Goal: Information Seeking & Learning: Learn about a topic

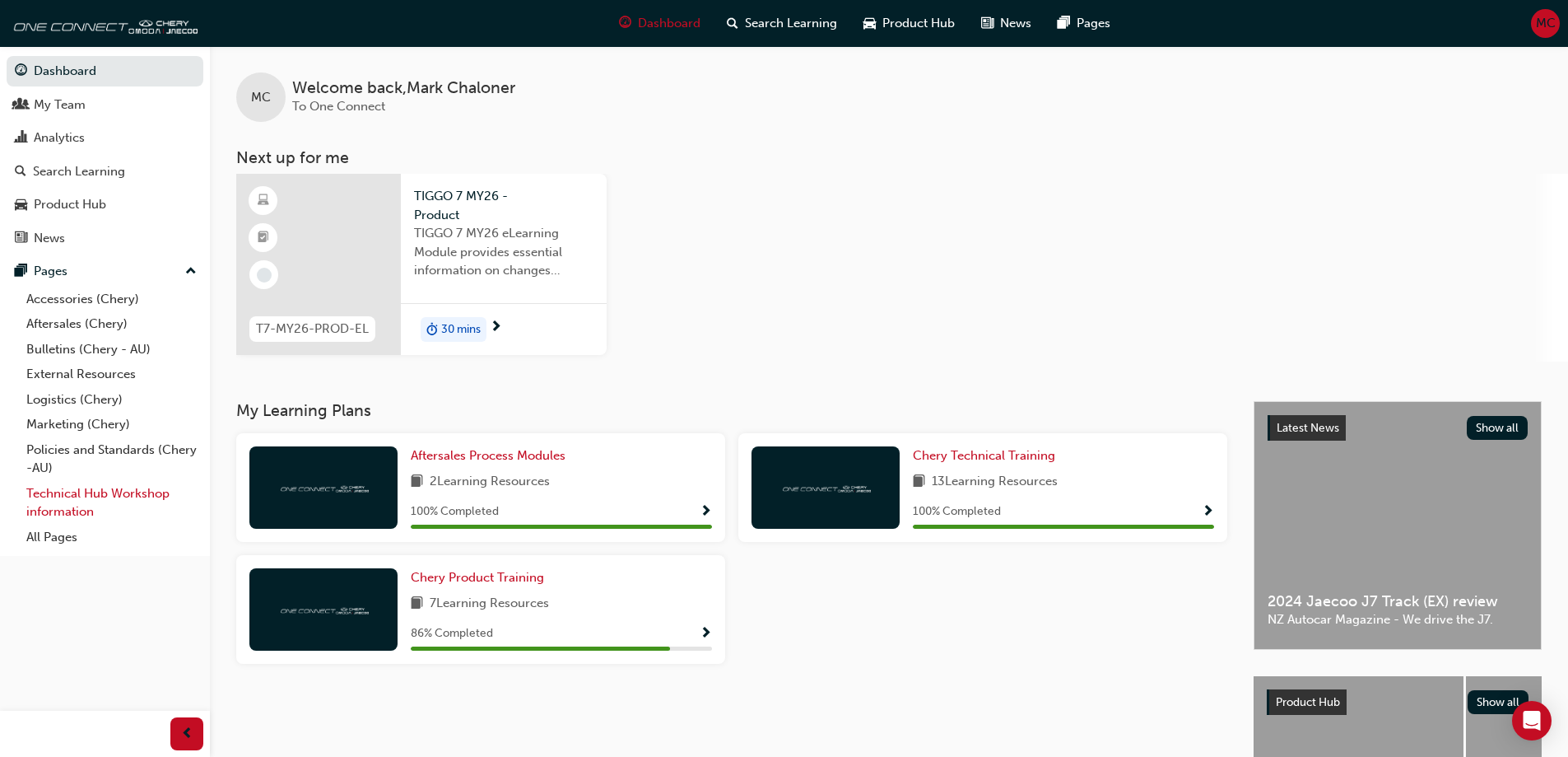
click at [68, 492] on link "Technical Hub Workshop information" at bounding box center [112, 503] width 183 height 44
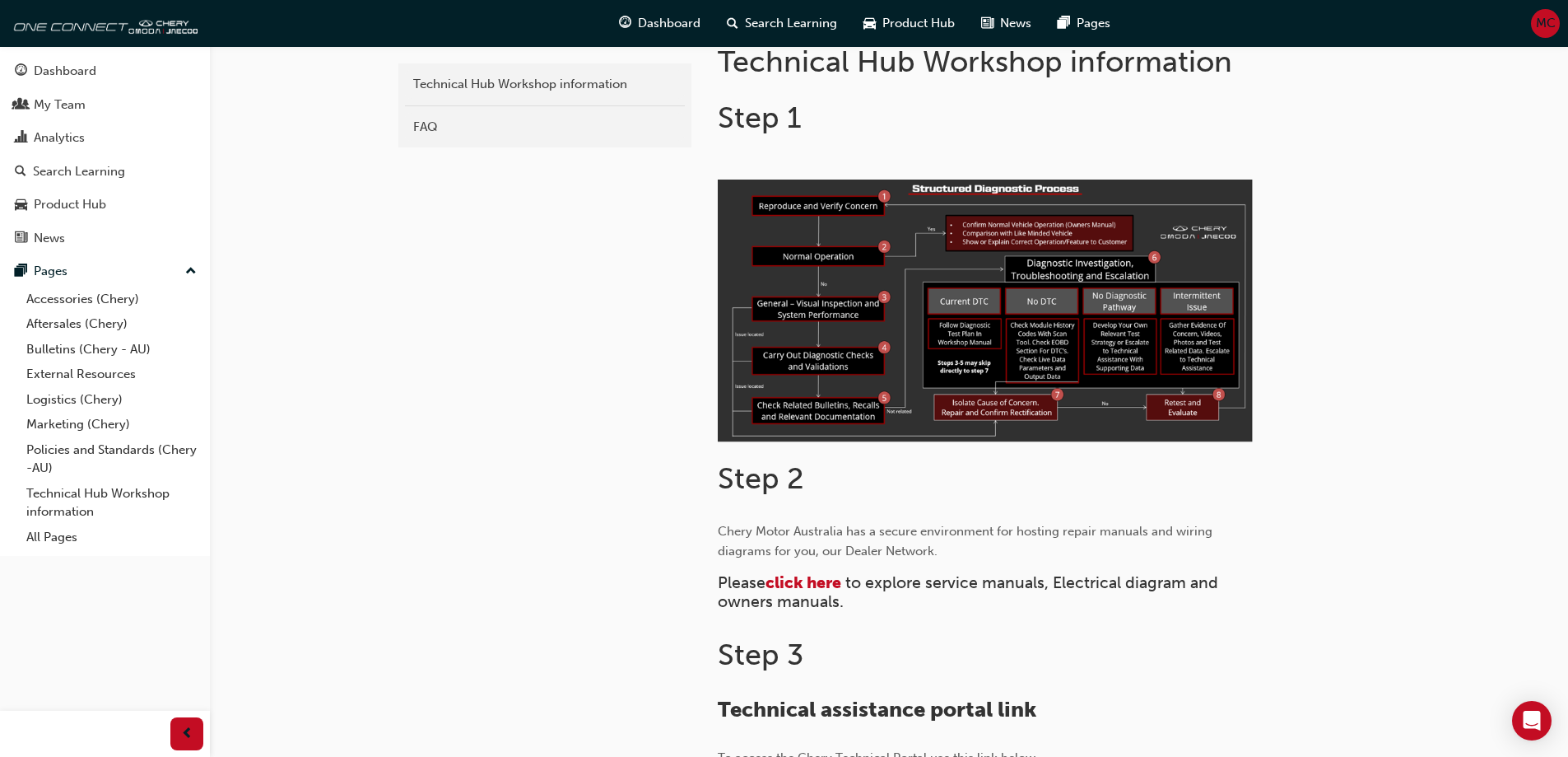
scroll to position [412, 0]
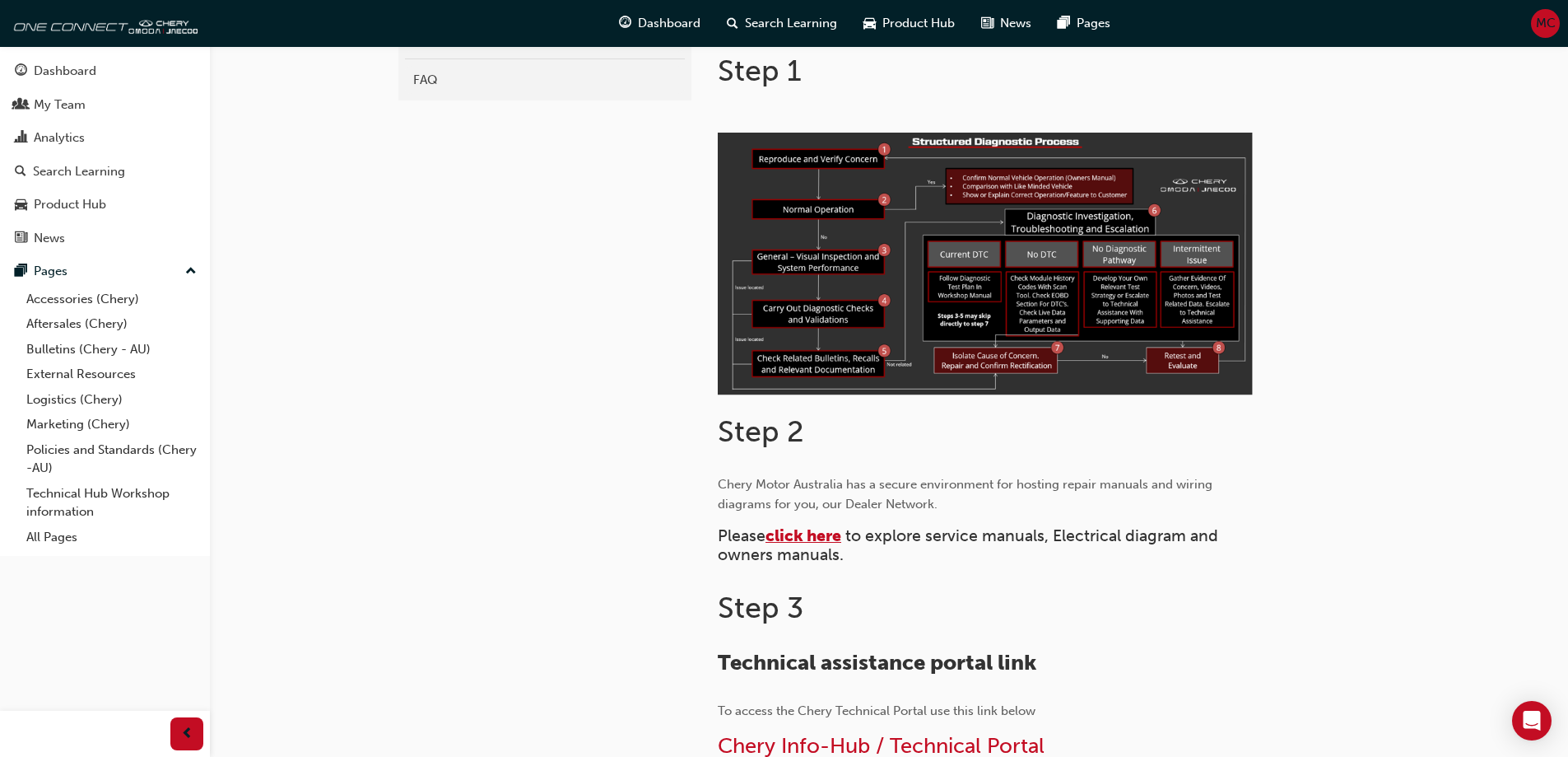
click at [792, 535] on span "click here" at bounding box center [803, 536] width 76 height 19
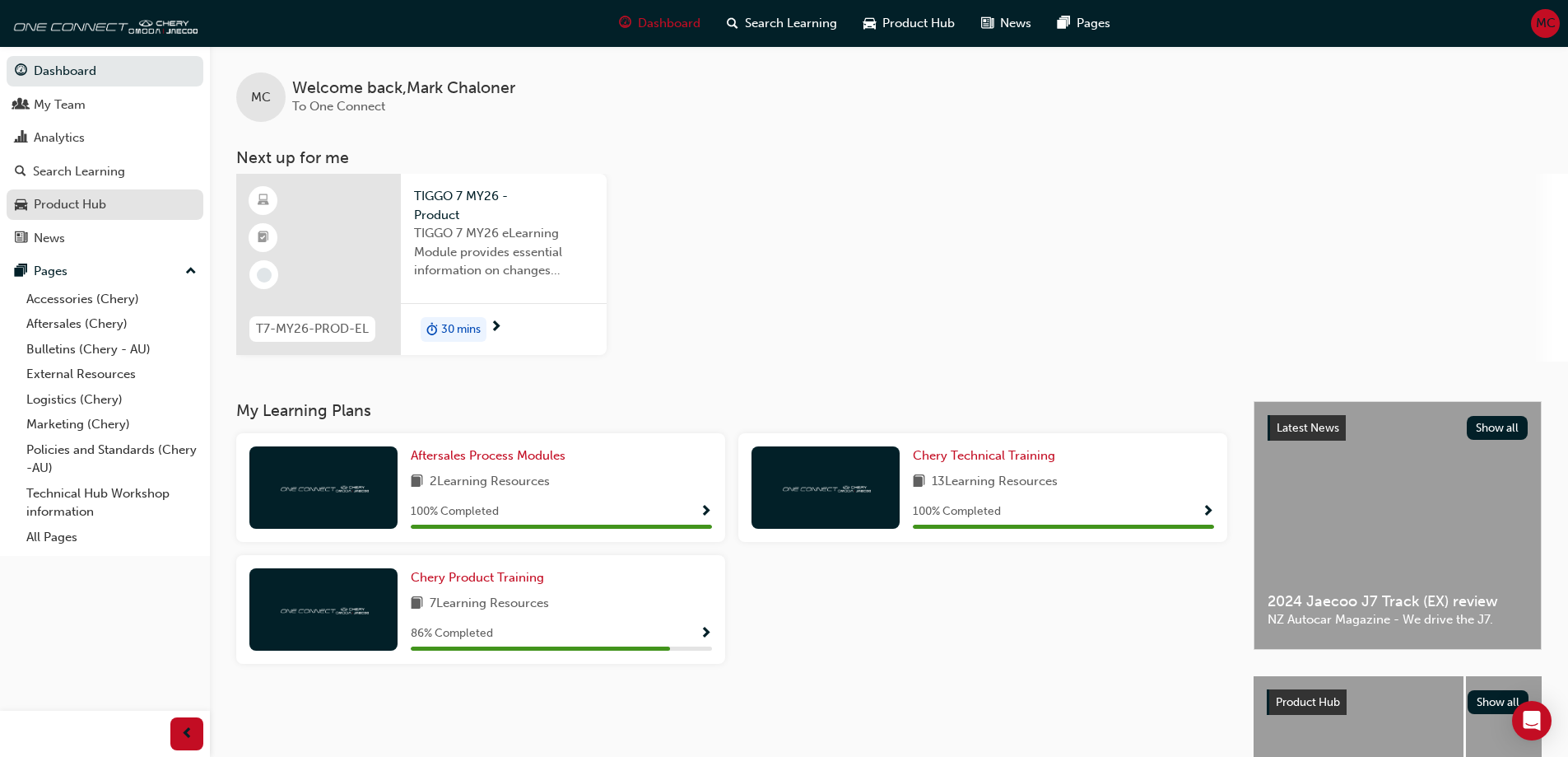
click at [50, 204] on div "Product Hub" at bounding box center [70, 205] width 72 height 19
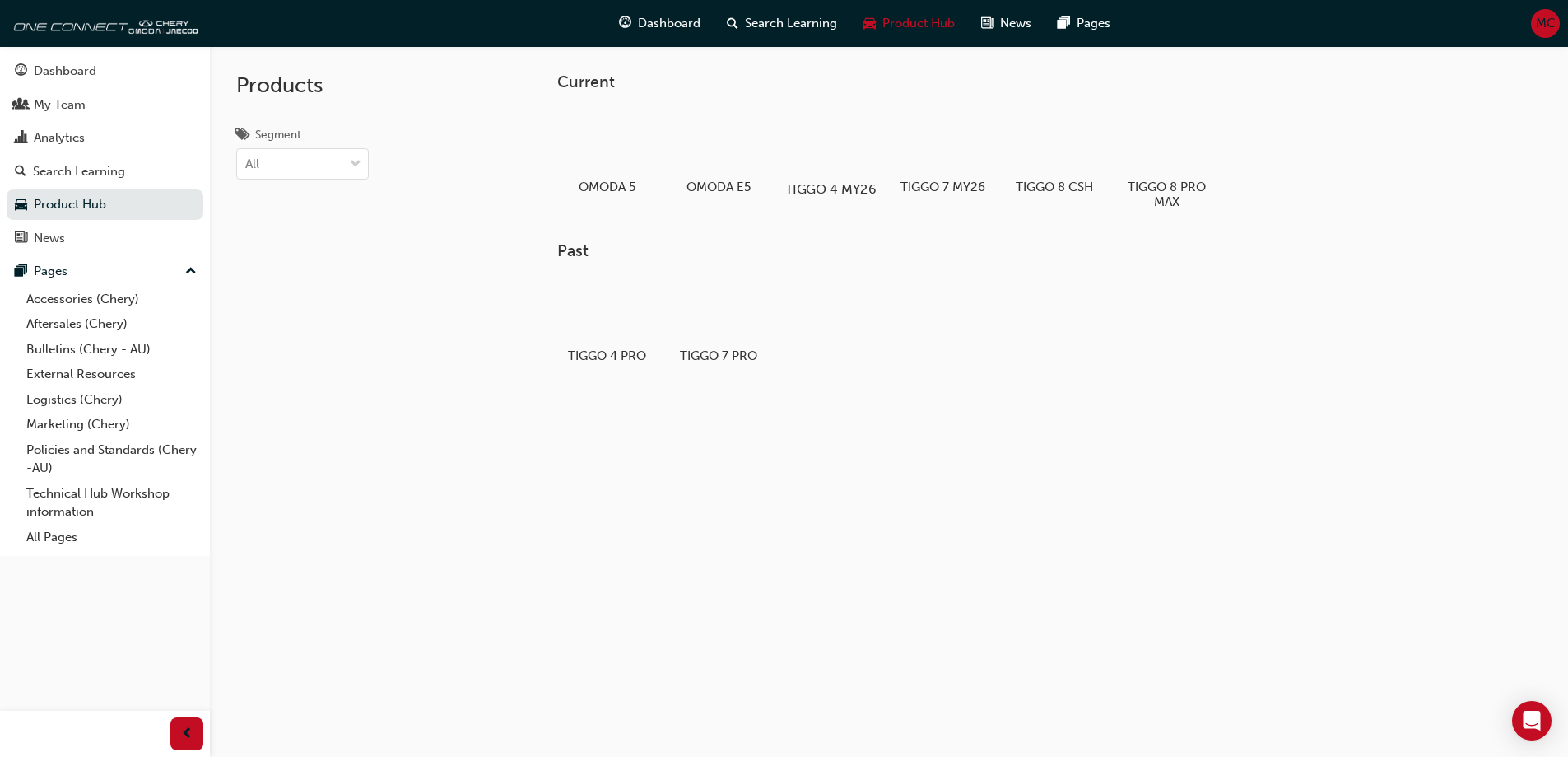
click at [836, 142] on div at bounding box center [830, 141] width 92 height 65
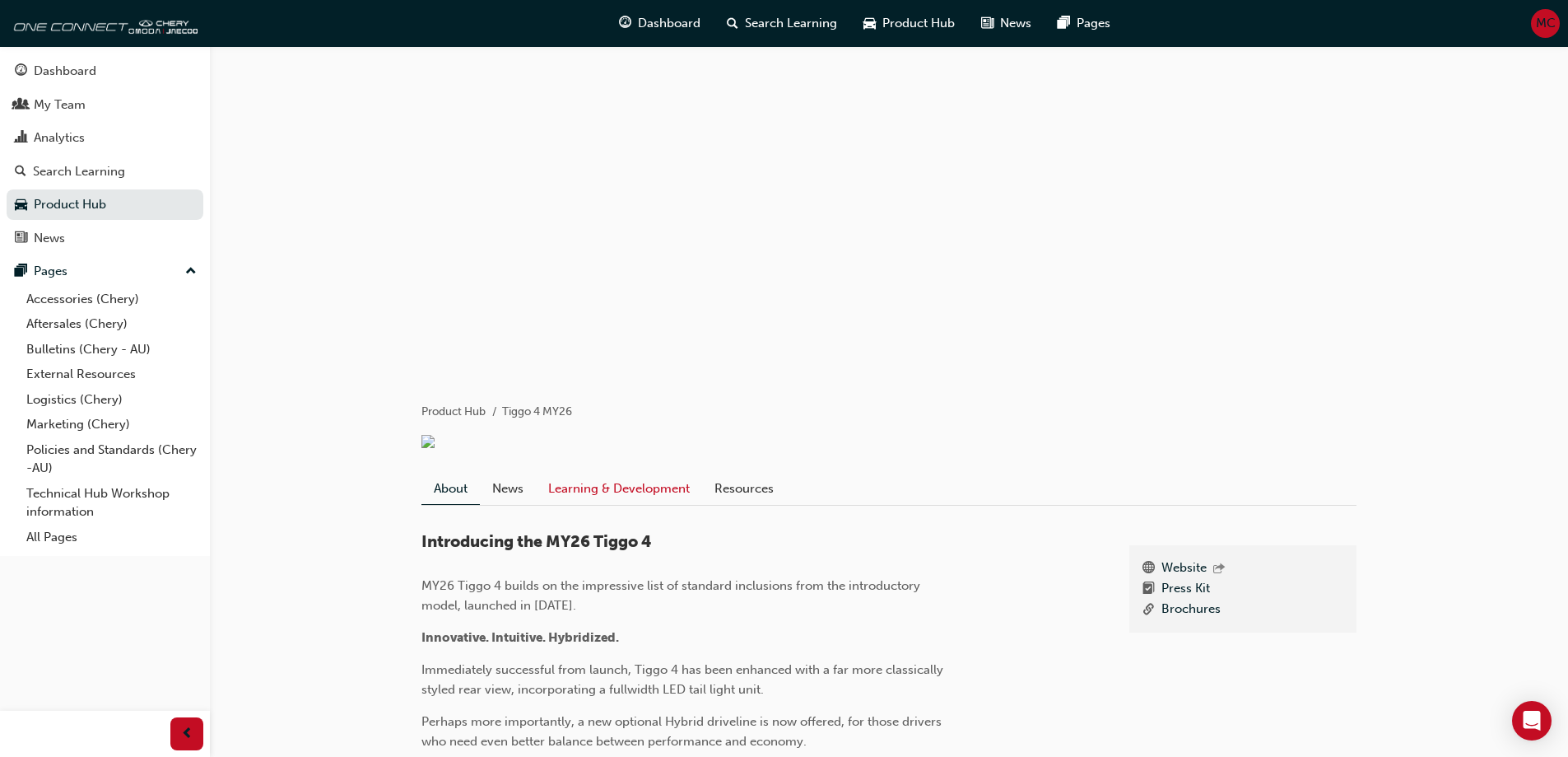
click at [567, 502] on link "Learning & Development" at bounding box center [619, 489] width 167 height 31
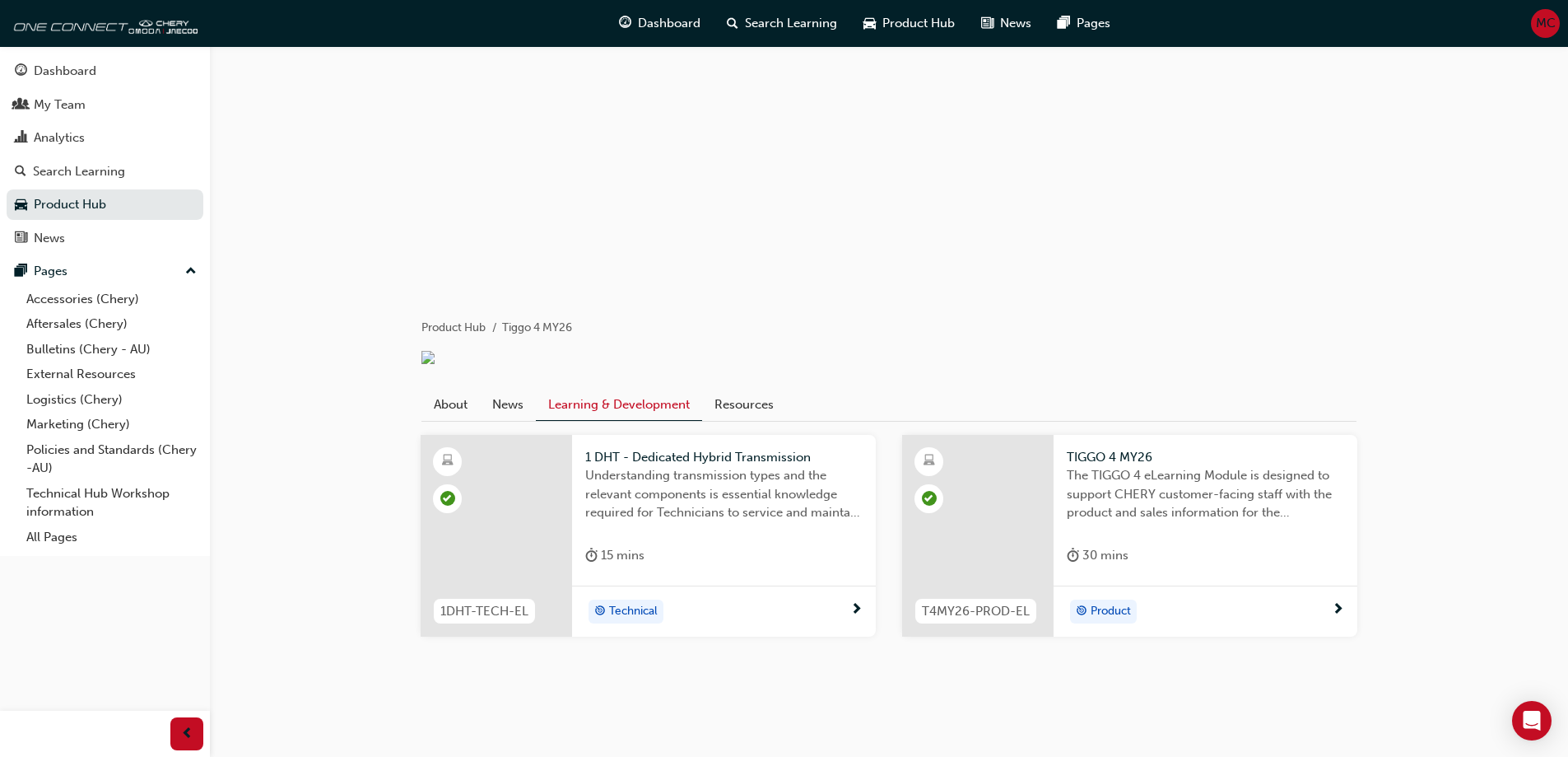
scroll to position [95, 0]
click at [497, 403] on link "News" at bounding box center [508, 404] width 56 height 31
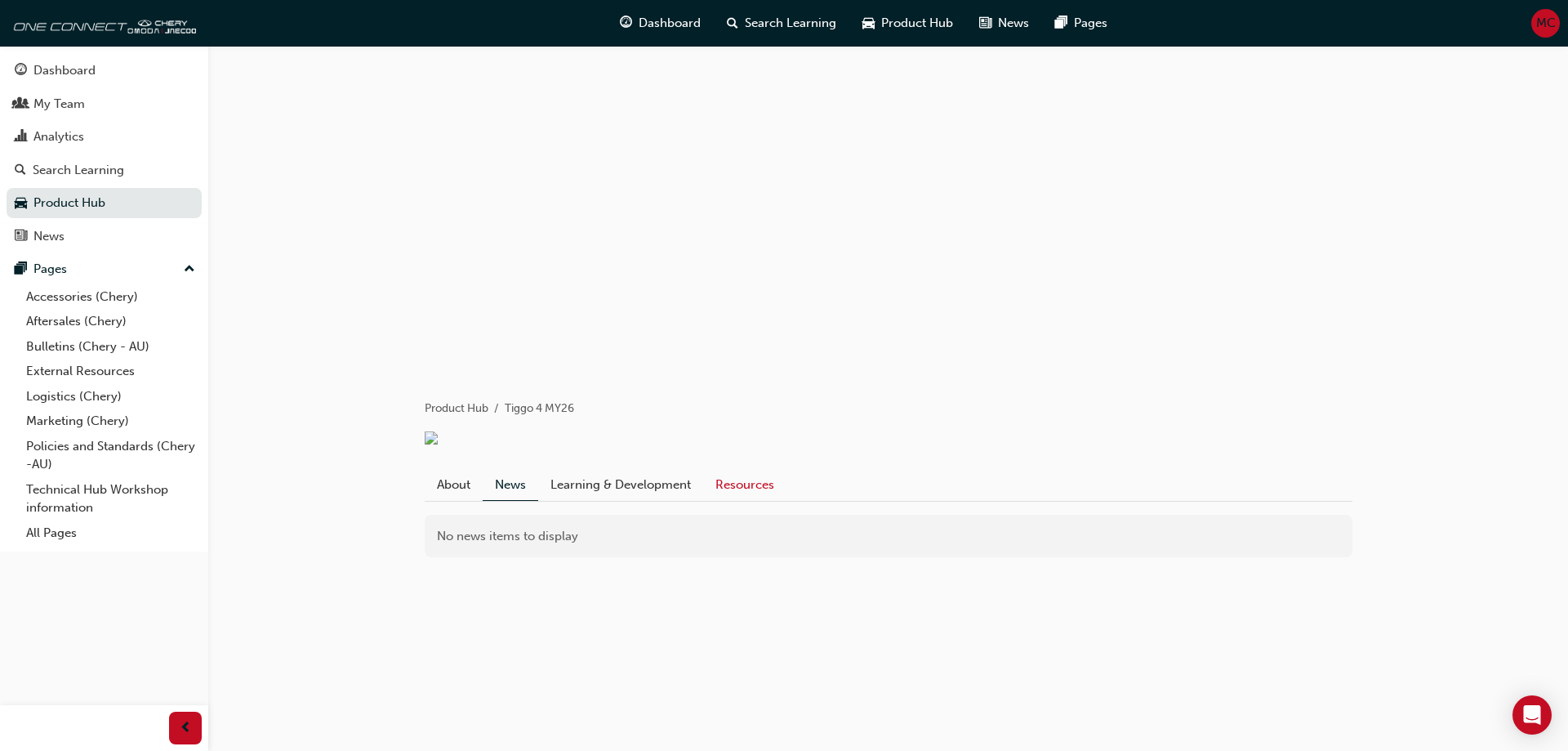
click at [736, 498] on link "Resources" at bounding box center [745, 485] width 83 height 31
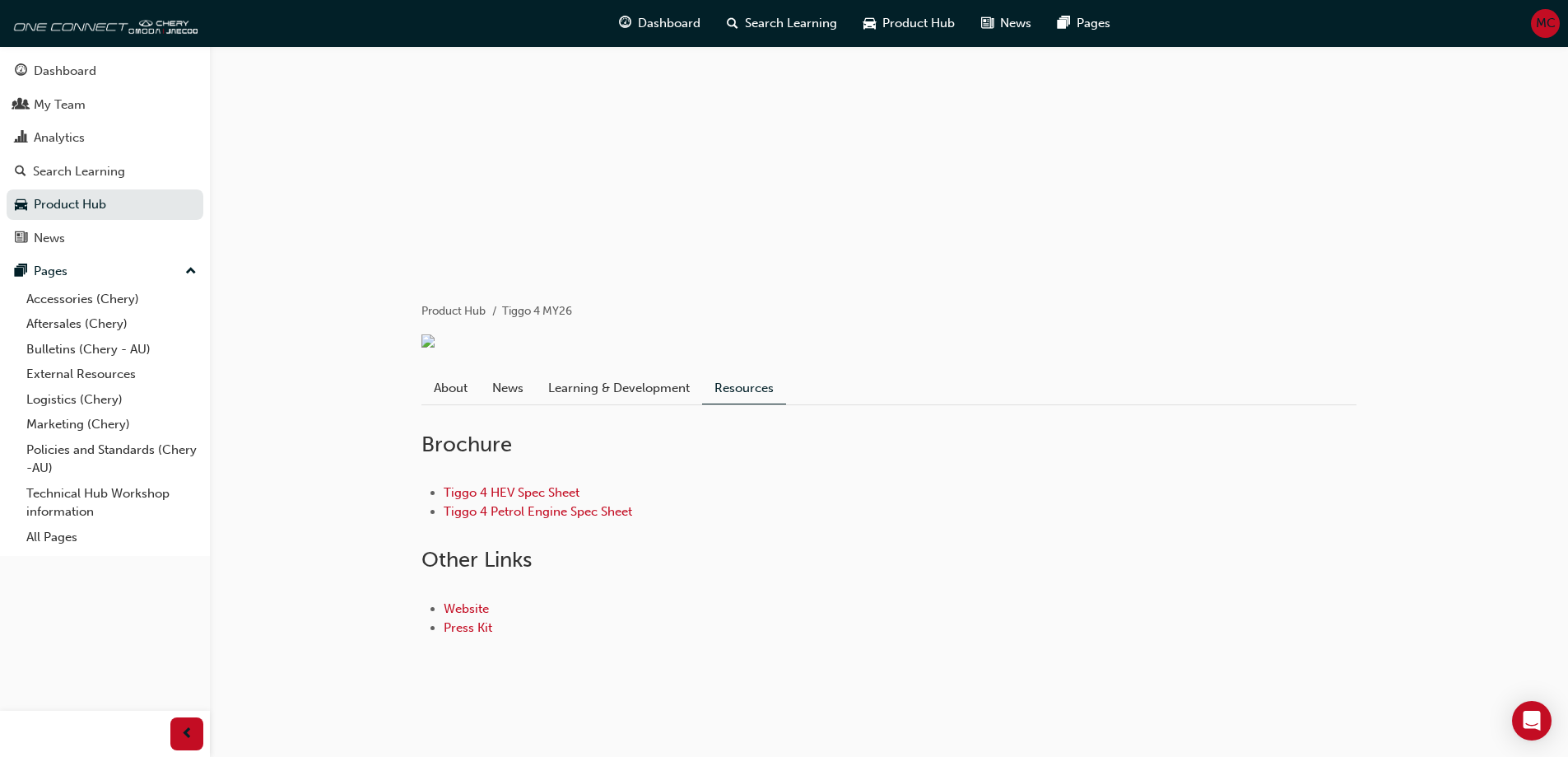
scroll to position [112, 0]
